Goal: Transaction & Acquisition: Purchase product/service

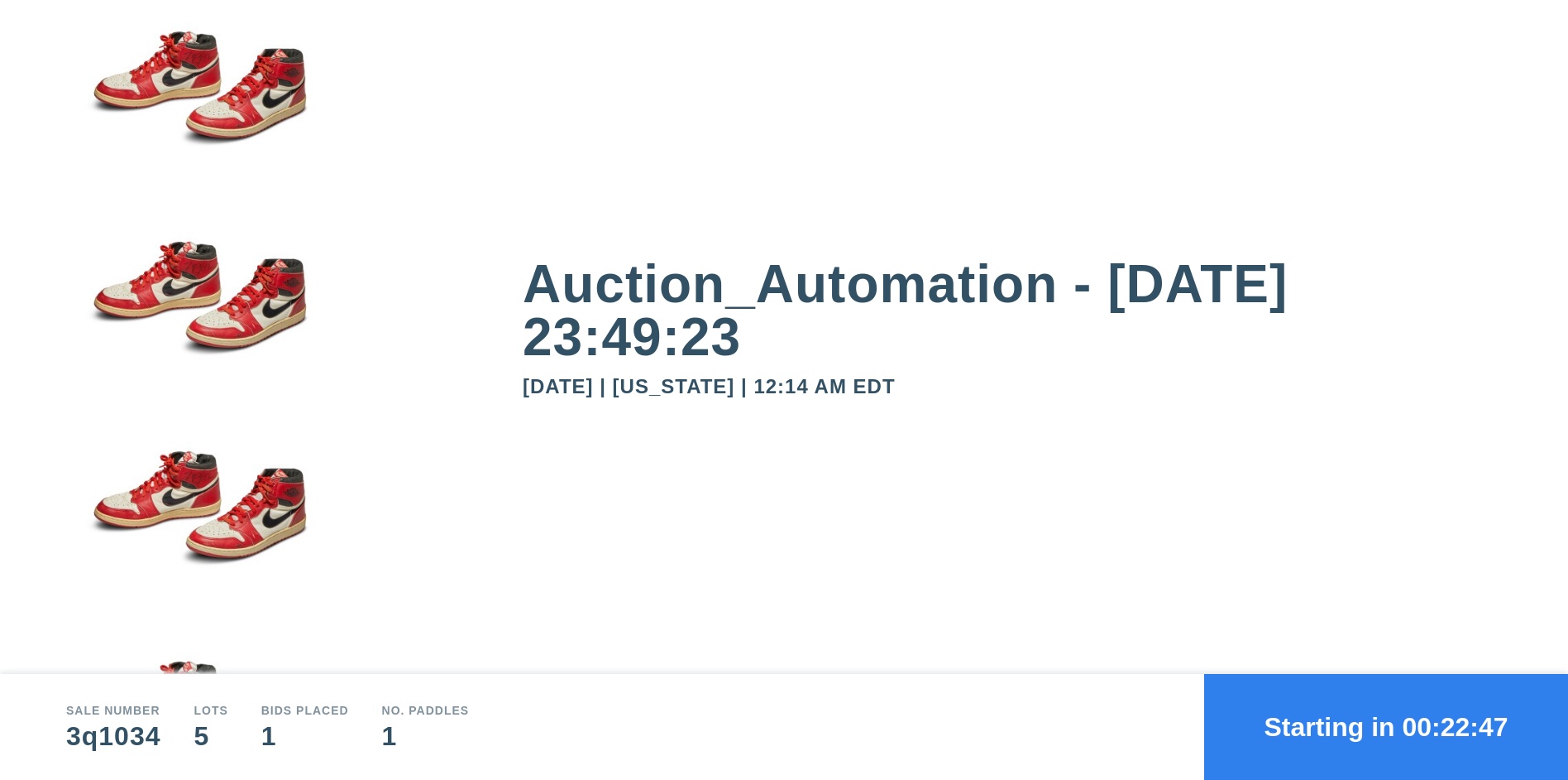
click at [1387, 726] on button "Starting in 00:22:47" at bounding box center [1386, 726] width 364 height 106
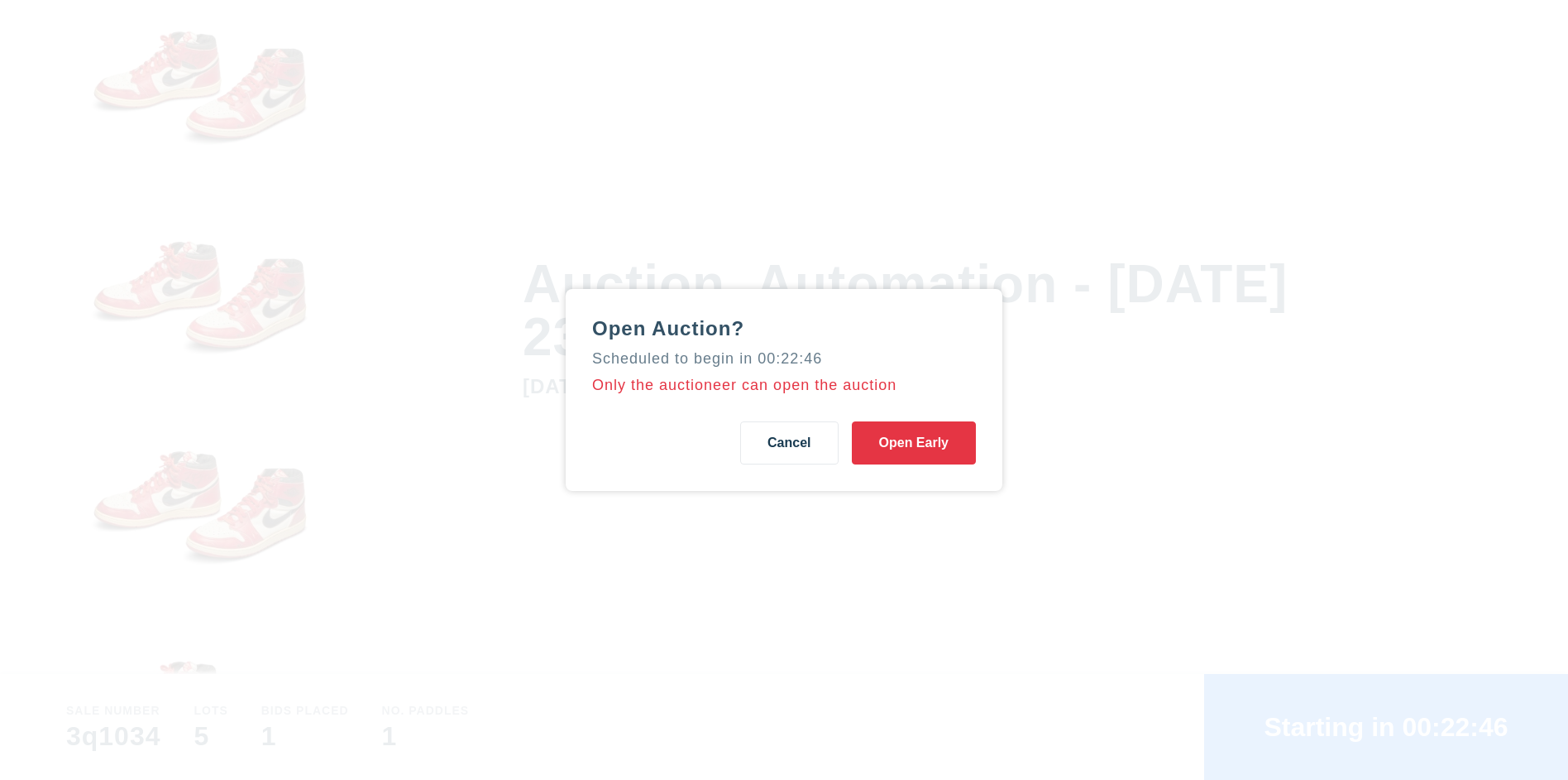
click at [913, 443] on button "Open Early" at bounding box center [913, 443] width 124 height 43
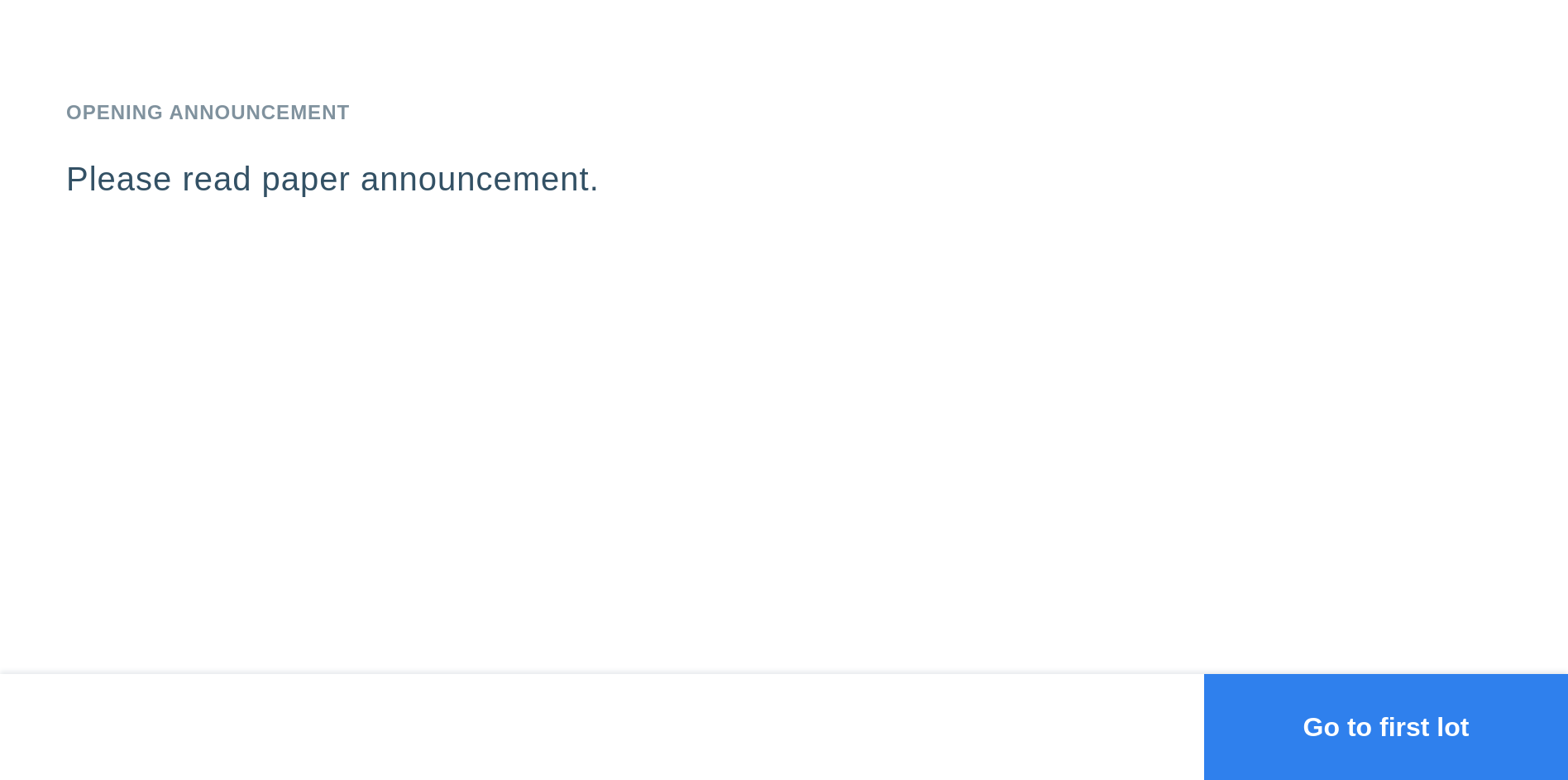
click at [1387, 726] on button "Go to first lot" at bounding box center [1386, 726] width 364 height 106
